Goal: Task Accomplishment & Management: Manage account settings

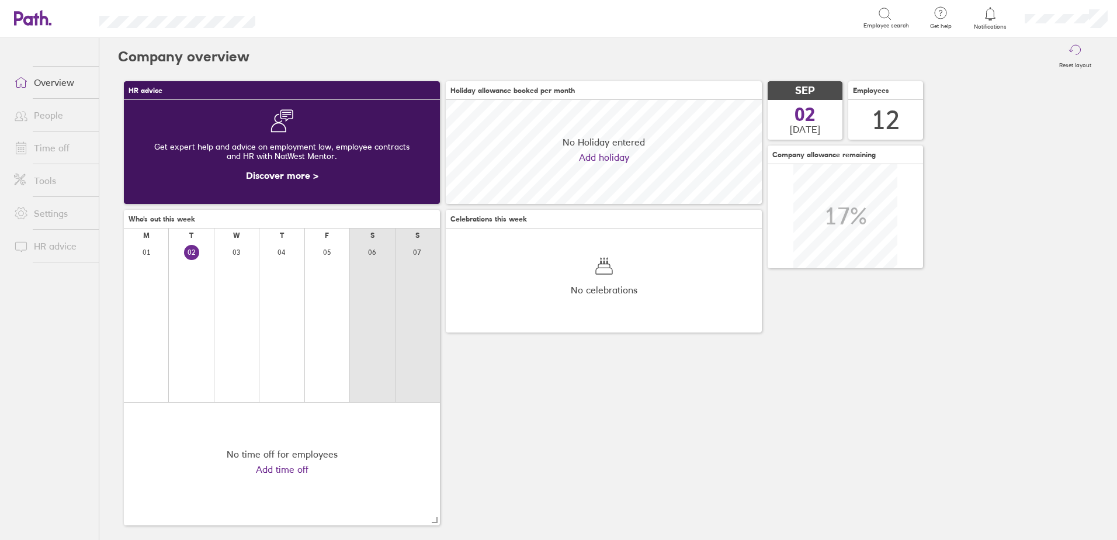
scroll to position [104, 316]
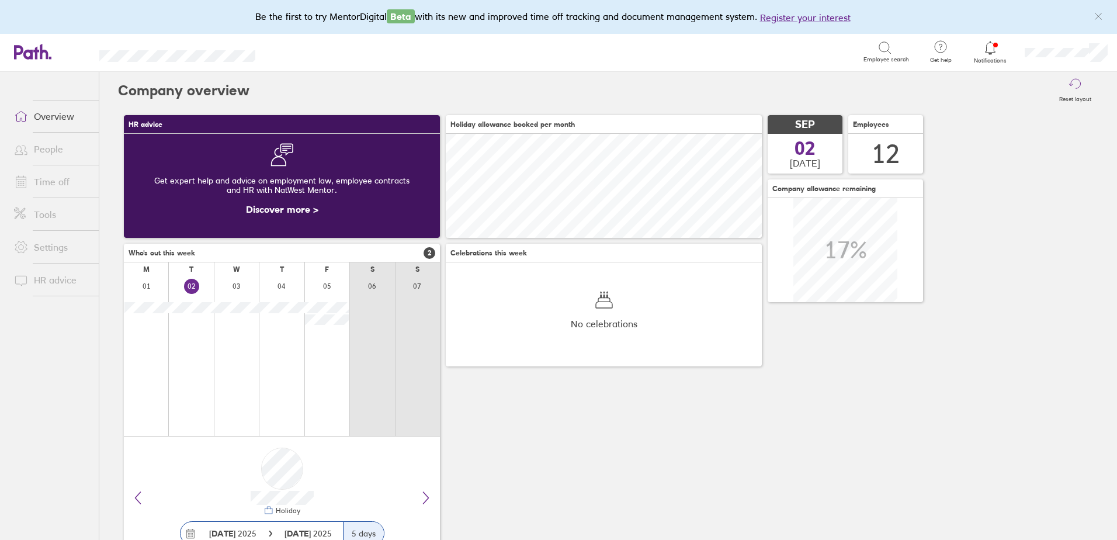
click at [999, 52] on div at bounding box center [991, 48] width 38 height 16
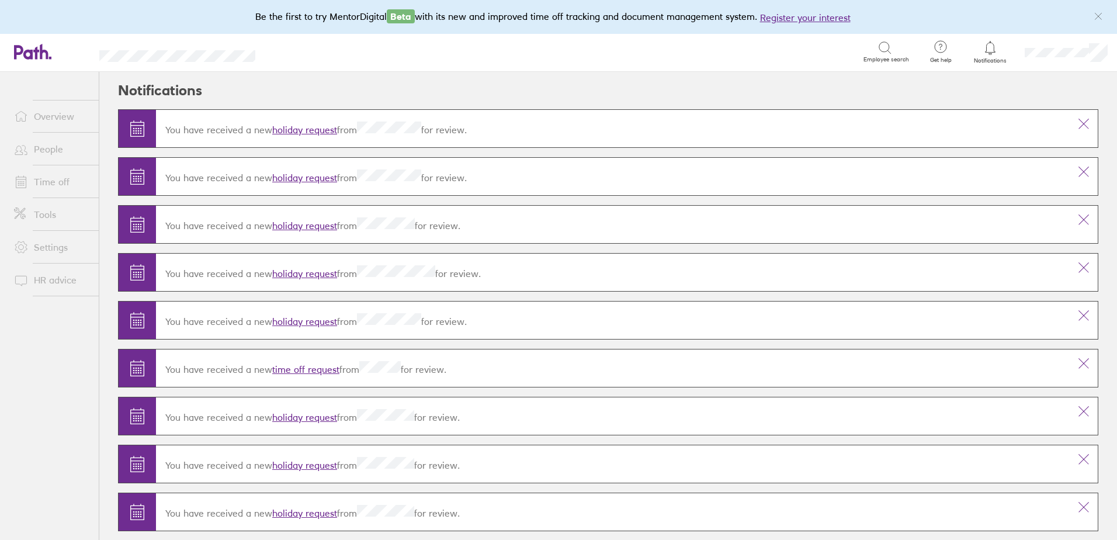
click at [321, 226] on link "holiday request" at bounding box center [304, 226] width 65 height 12
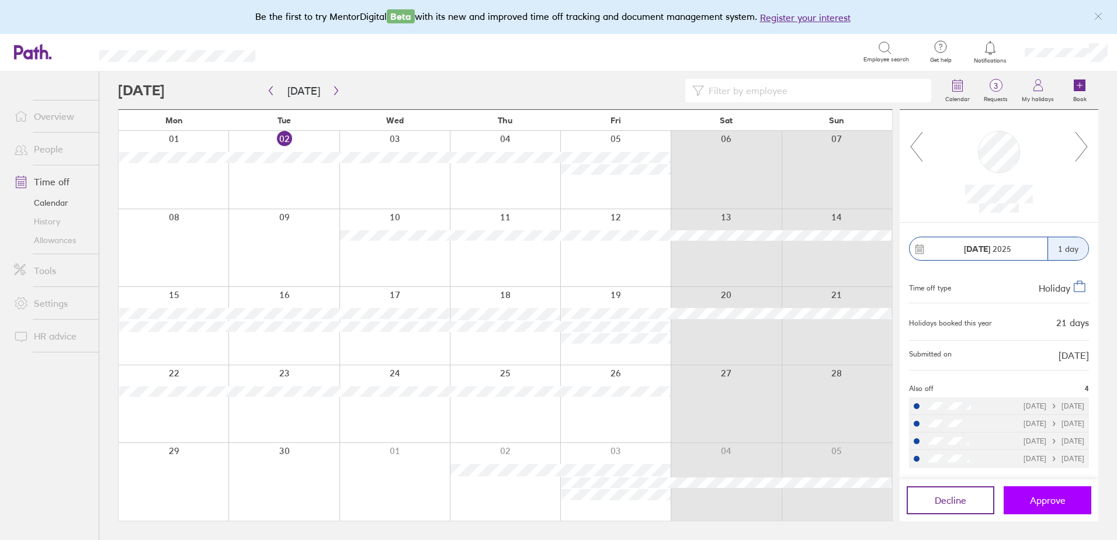
click at [1044, 497] on span "Approve" at bounding box center [1048, 500] width 36 height 11
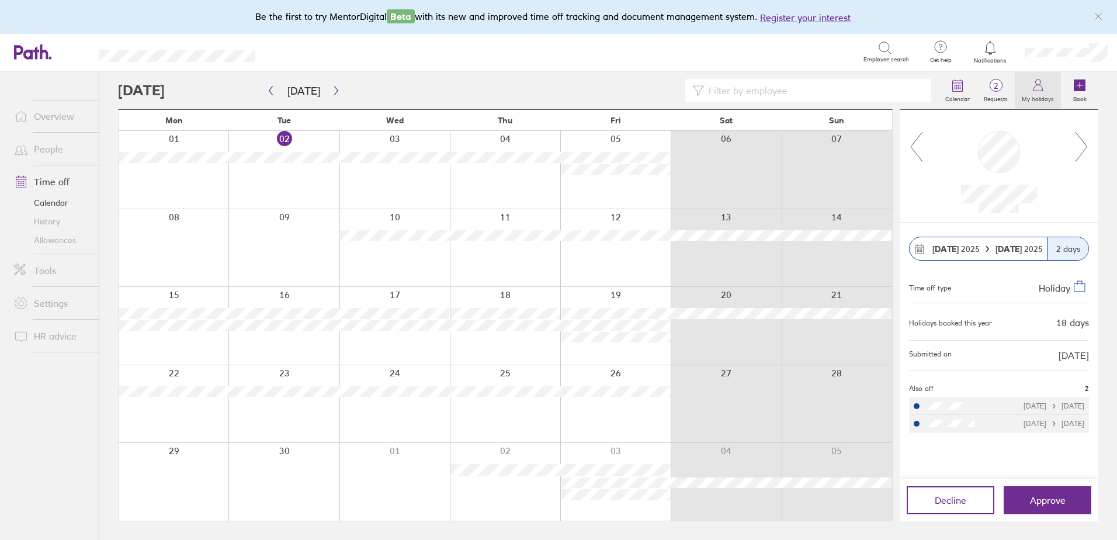
click at [1042, 87] on icon at bounding box center [1038, 85] width 14 height 14
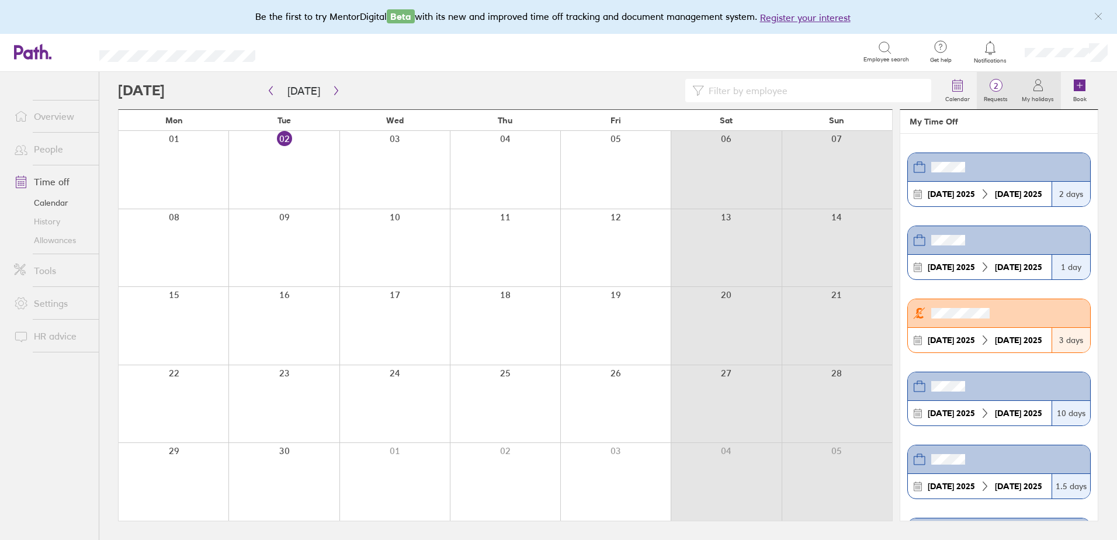
click at [1003, 89] on span "2" at bounding box center [996, 85] width 38 height 9
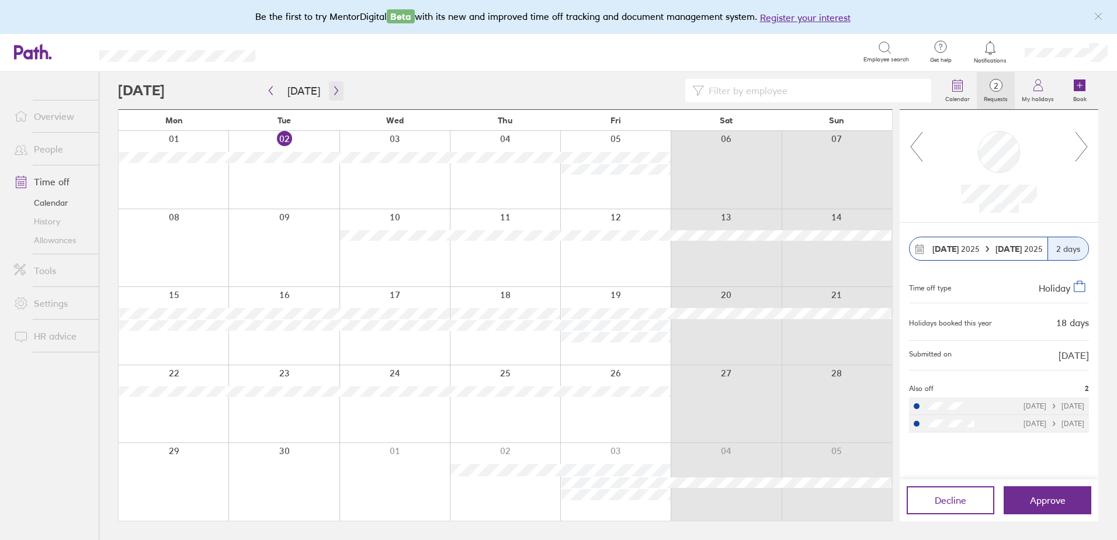
click at [334, 91] on icon "button" at bounding box center [336, 90] width 4 height 9
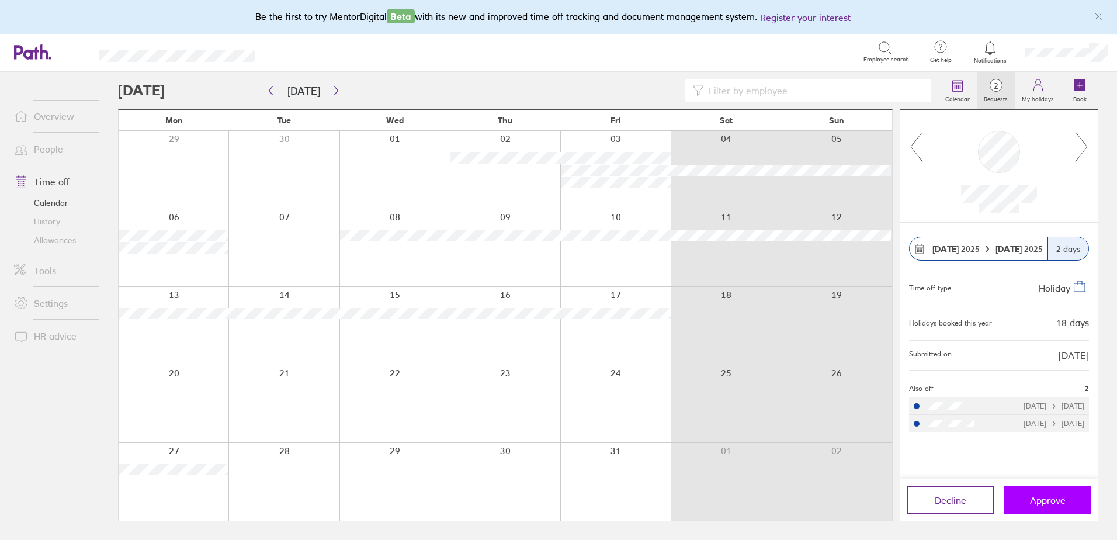
click at [1034, 488] on button "Approve" at bounding box center [1048, 500] width 88 height 28
click at [1053, 503] on span "Approve" at bounding box center [1048, 500] width 36 height 11
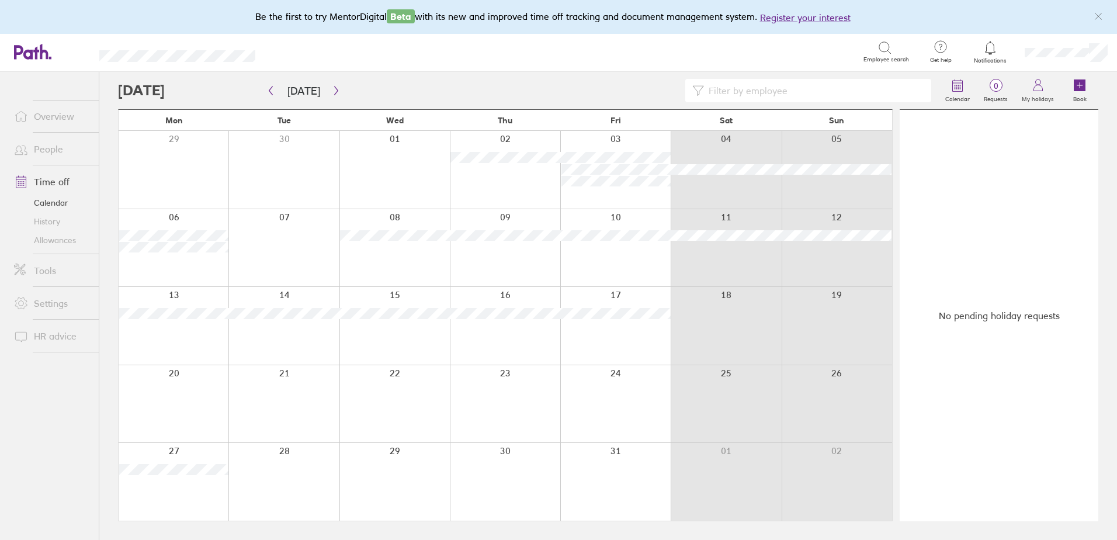
click at [61, 244] on link "Allowances" at bounding box center [52, 240] width 94 height 19
